Goal: Leave review/rating: Leave review/rating

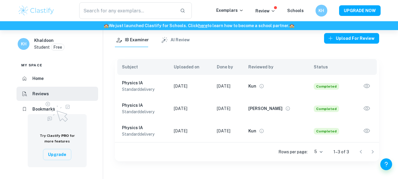
scroll to position [30, 0]
click at [367, 85] on icon "button" at bounding box center [367, 86] width 8 height 8
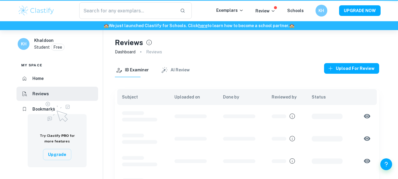
scroll to position [30, 0]
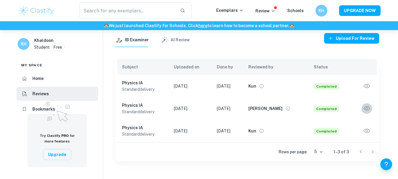
click at [368, 108] on icon "button" at bounding box center [367, 109] width 8 height 8
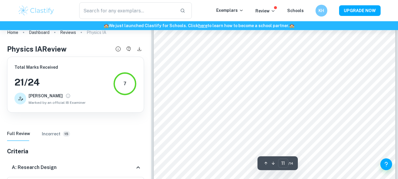
scroll to position [3243, 0]
click at [206, 53] on div at bounding box center [272, 52] width 165 height 8
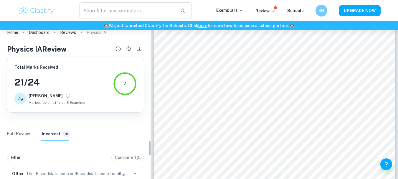
scroll to position [1211, 0]
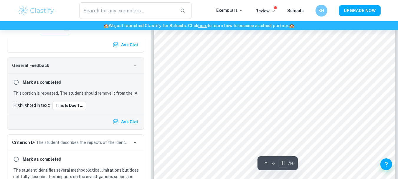
click at [166, 64] on div "experiment like the mass of the cart ,the ramp used, the whole environment that…" at bounding box center [275, 104] width 242 height 313
click at [191, 60] on div at bounding box center [201, 62] width 22 height 10
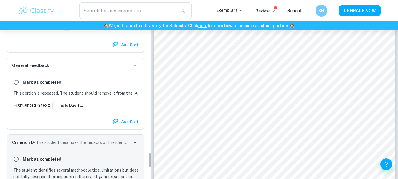
scroll to position [1330, 0]
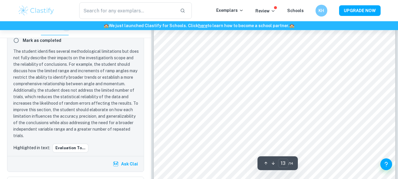
type input "14"
